Goal: Information Seeking & Learning: Learn about a topic

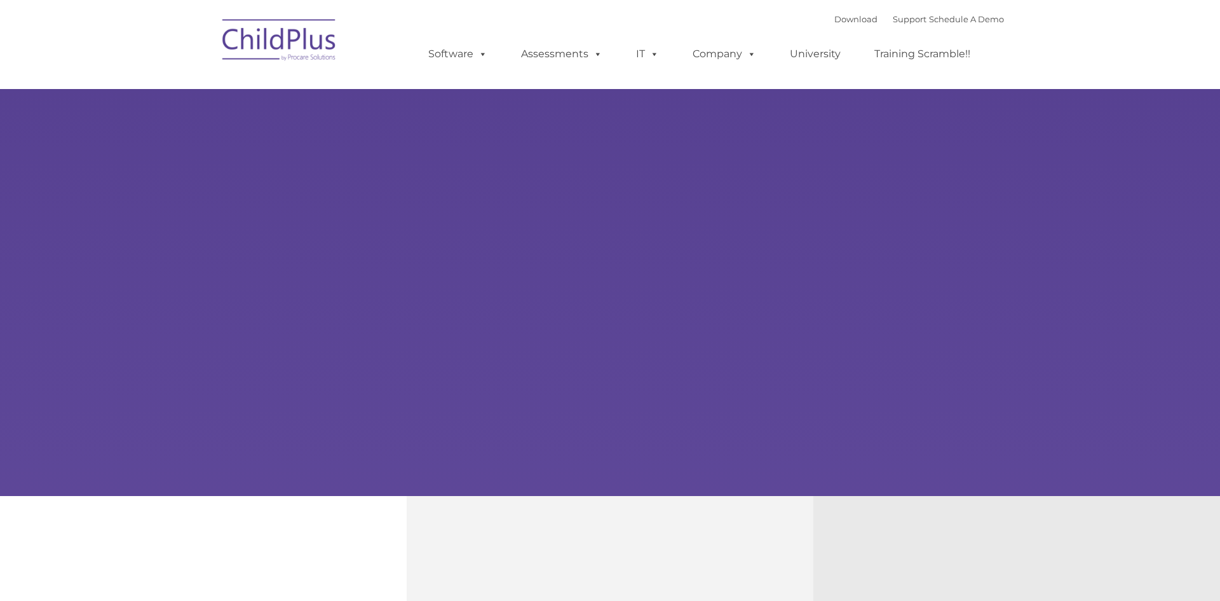
type input ""
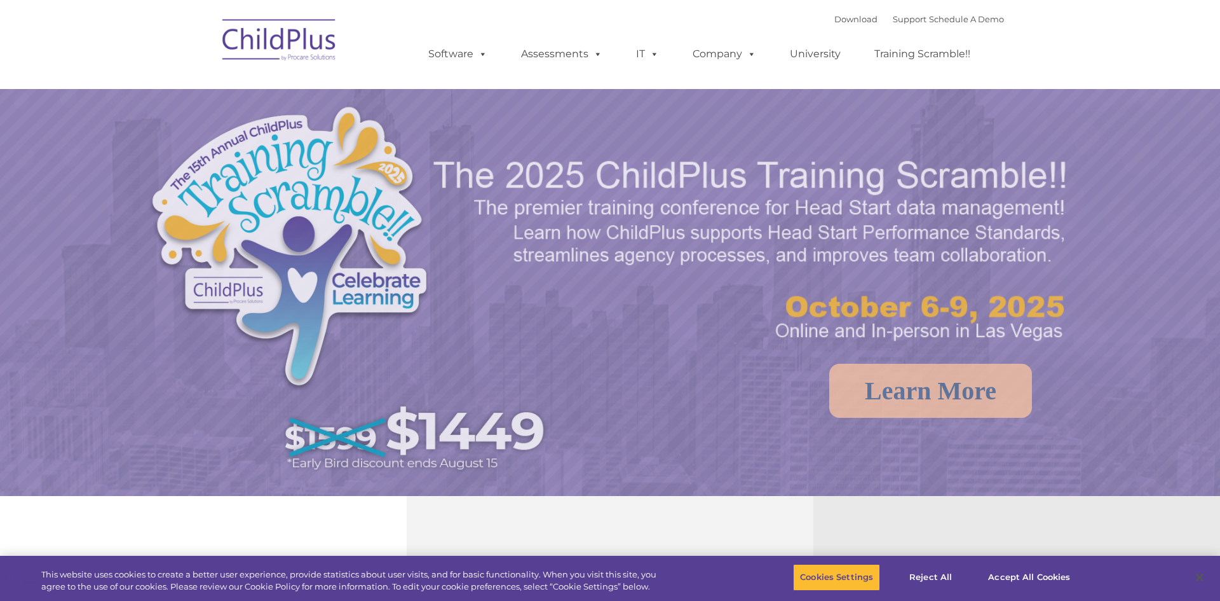
select select "MEDIUM"
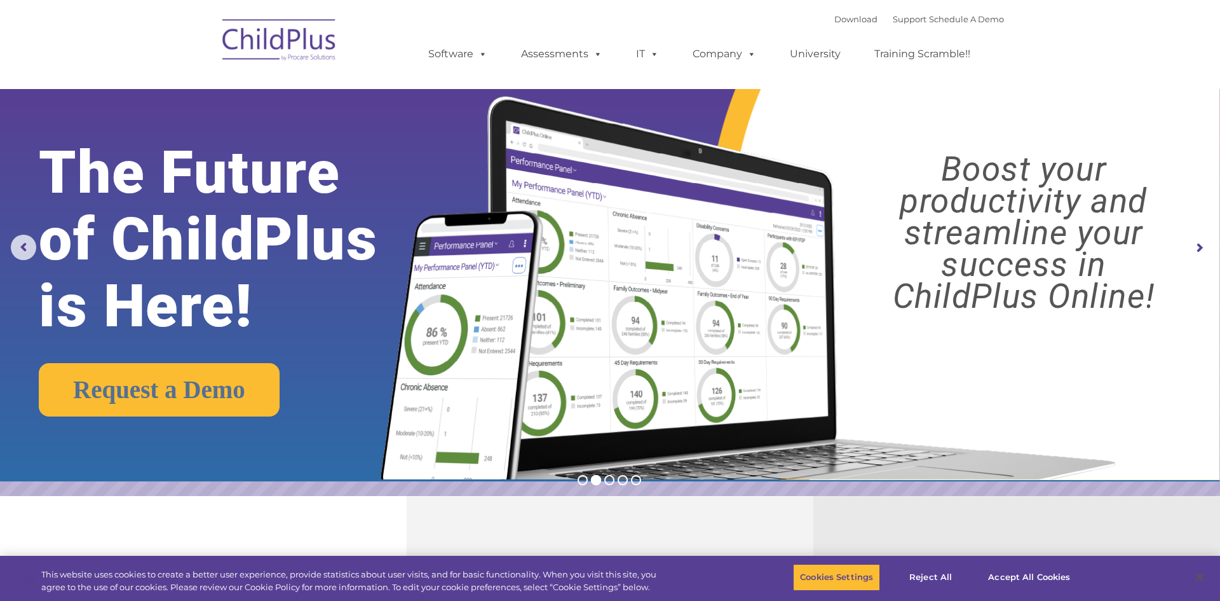
click at [292, 53] on img at bounding box center [279, 42] width 127 height 64
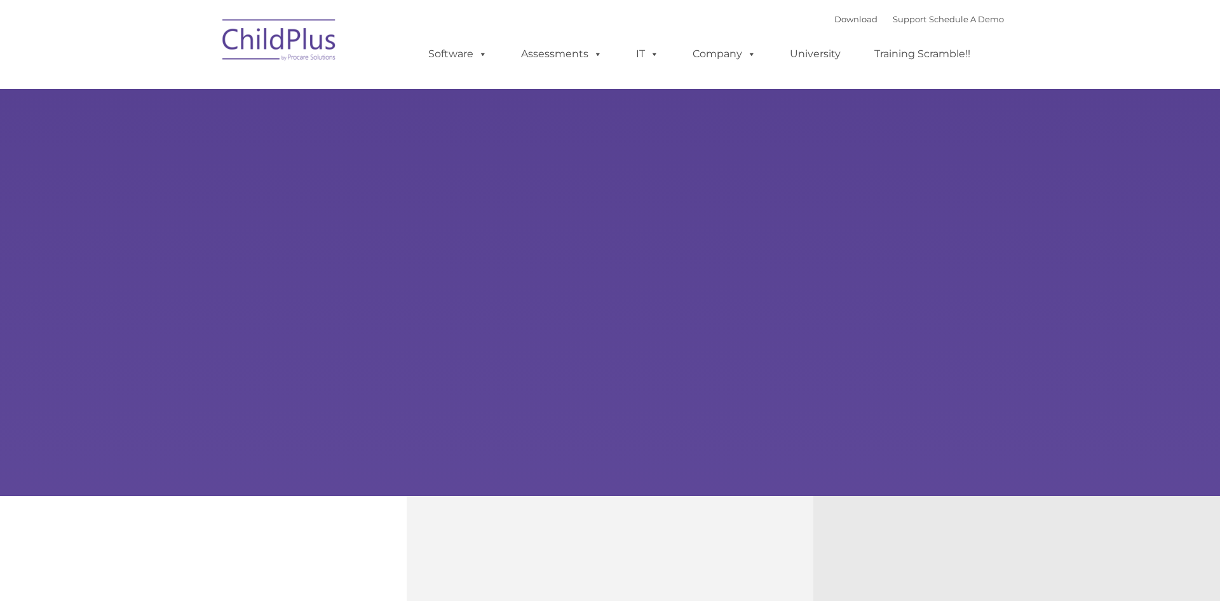
select select "MEDIUM"
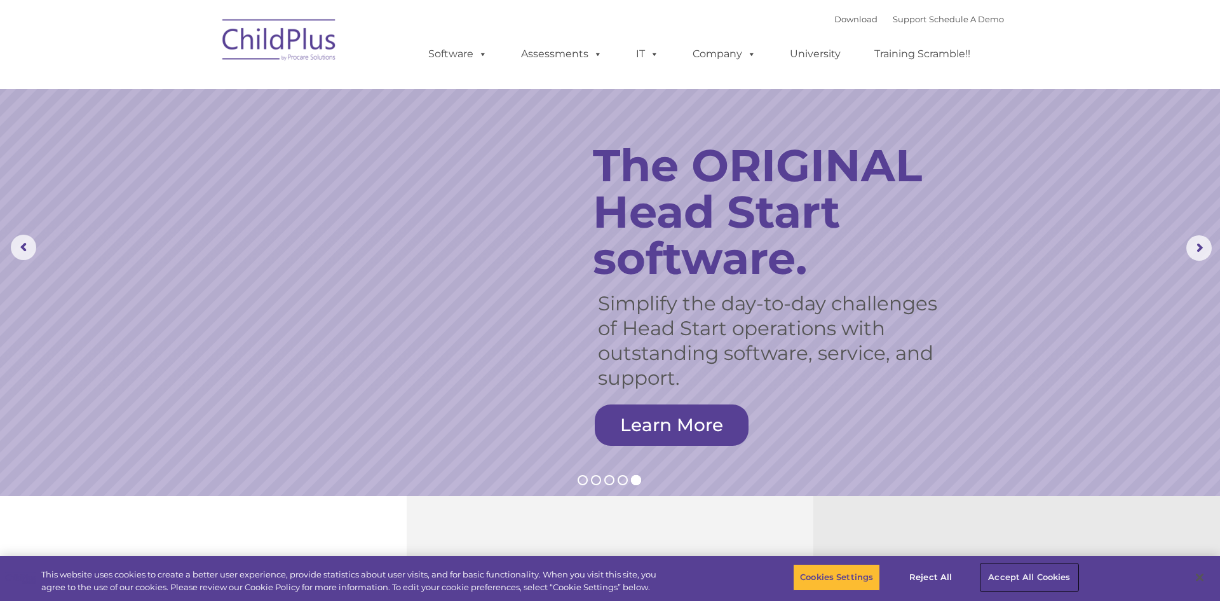
click at [1040, 579] on button "Accept All Cookies" at bounding box center [1029, 577] width 96 height 27
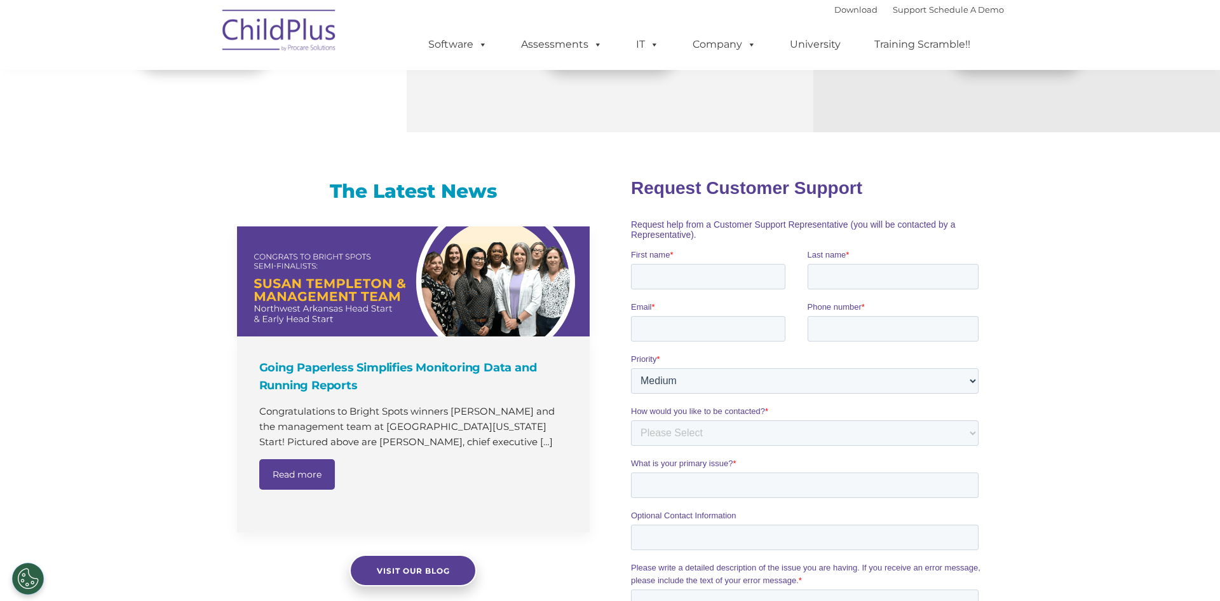
scroll to position [339, 0]
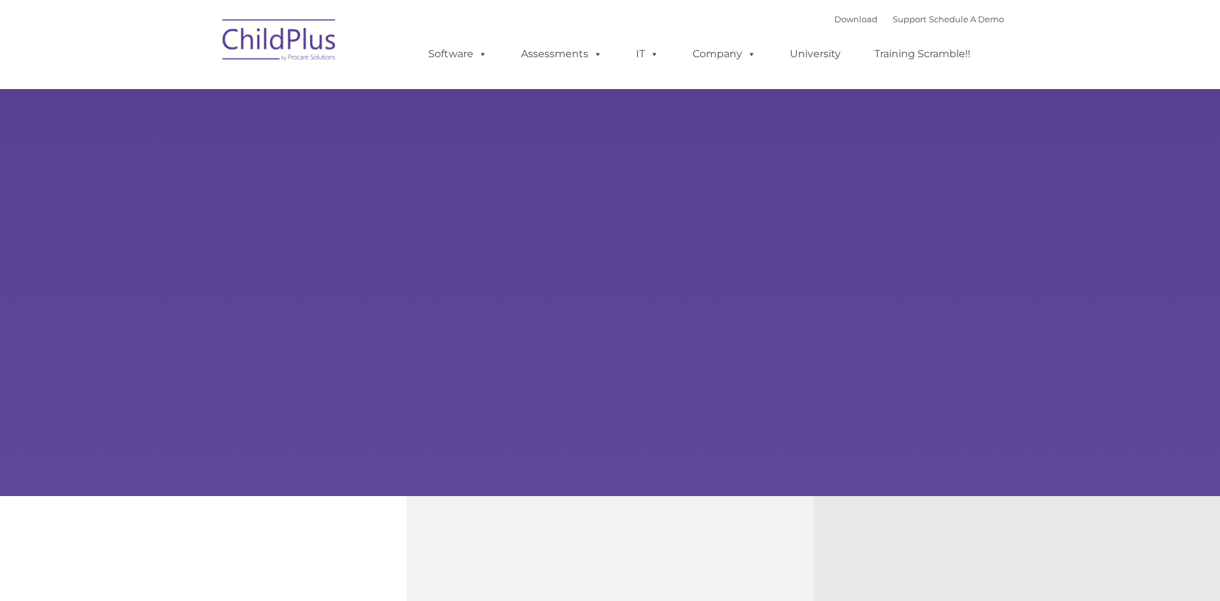
type input ""
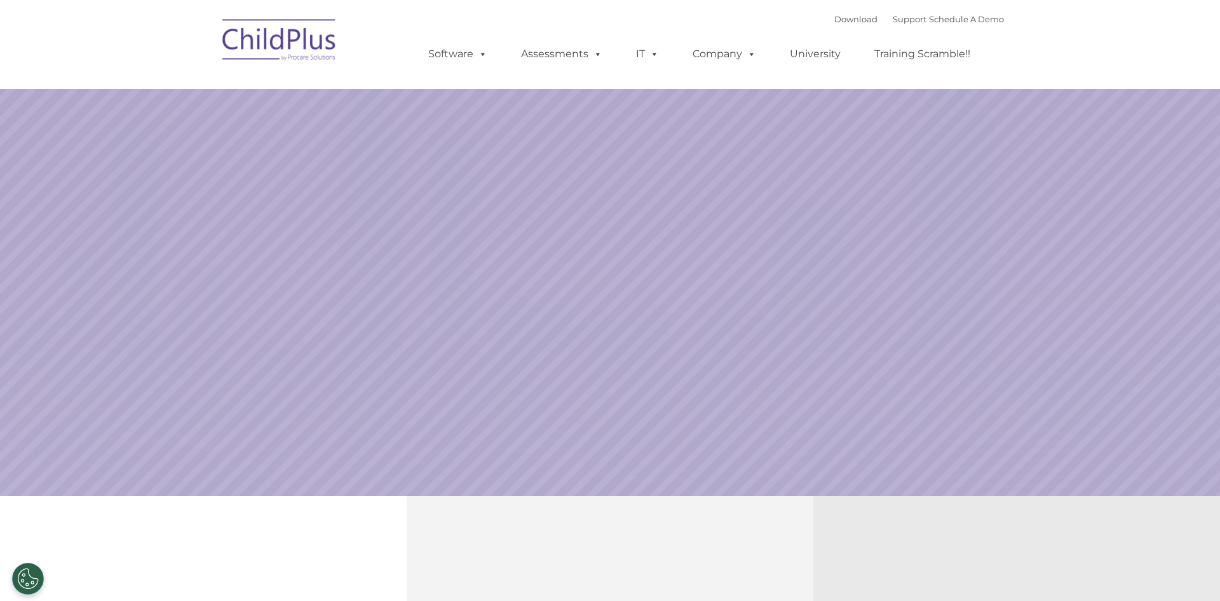
select select "MEDIUM"
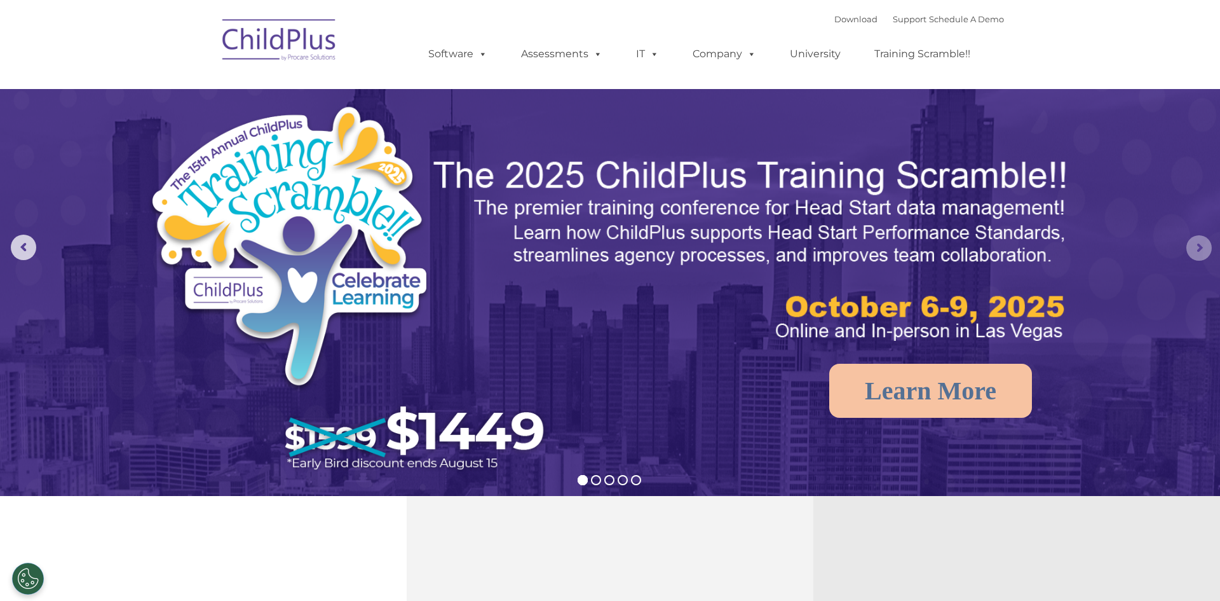
click at [1205, 243] on rs-arrow at bounding box center [1198, 247] width 25 height 25
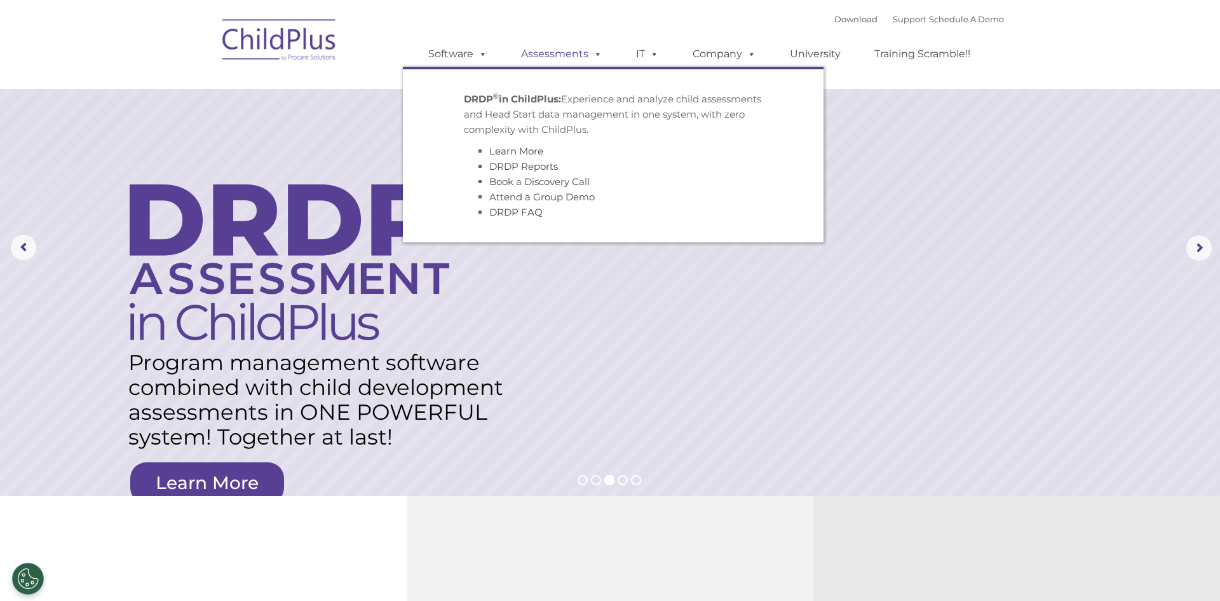
click at [574, 61] on link "Assessments" at bounding box center [561, 53] width 107 height 25
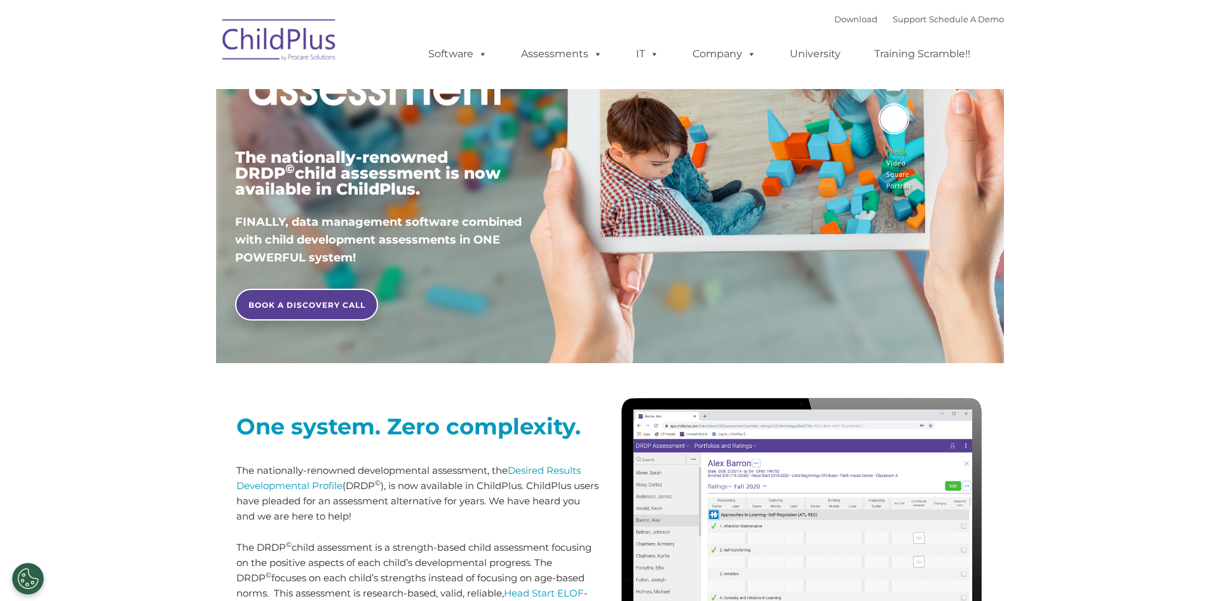
scroll to position [787, 0]
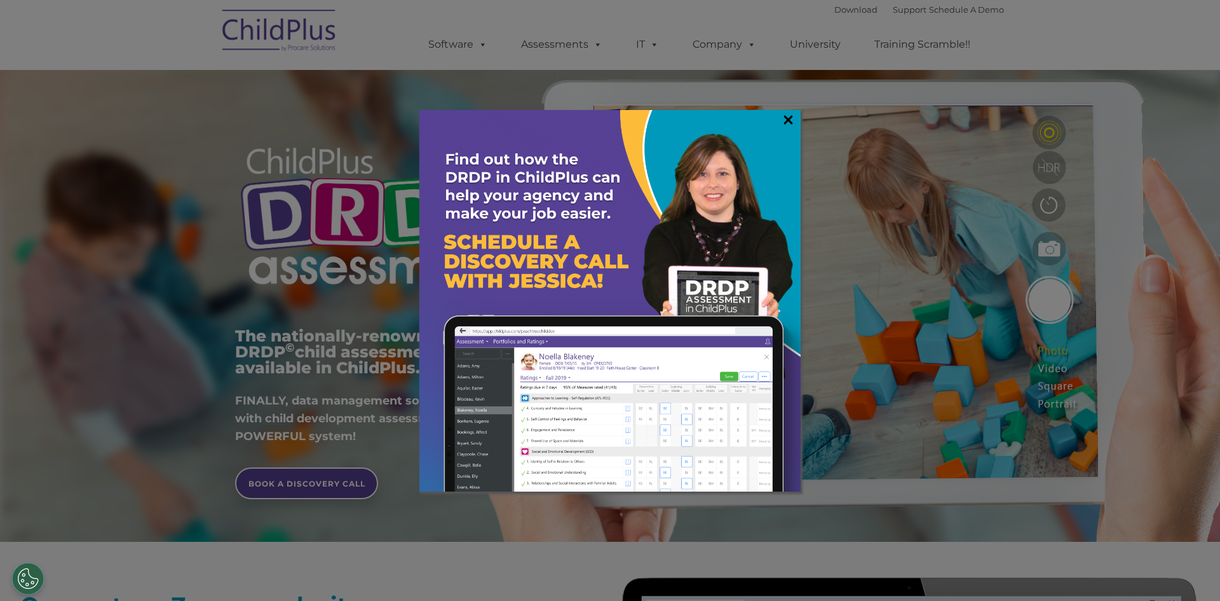
click at [789, 123] on link "×" at bounding box center [788, 119] width 15 height 13
